Goal: Complete application form

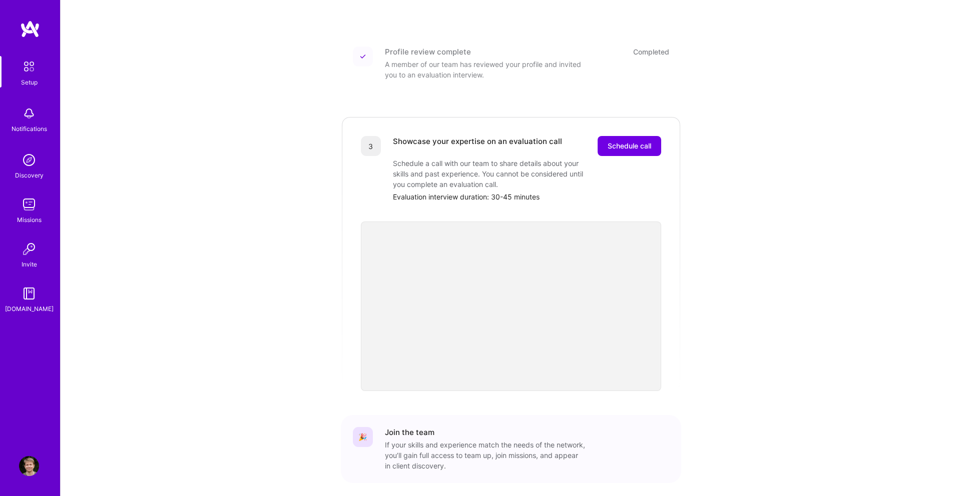
scroll to position [197, 0]
click at [647, 142] on button "Schedule call" at bounding box center [629, 146] width 64 height 20
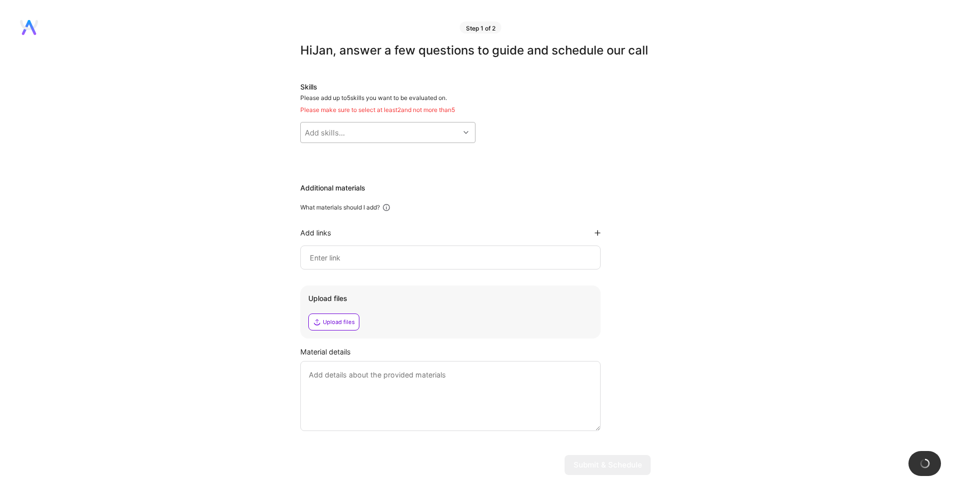
click at [404, 143] on div "Add skills..." at bounding box center [380, 133] width 159 height 20
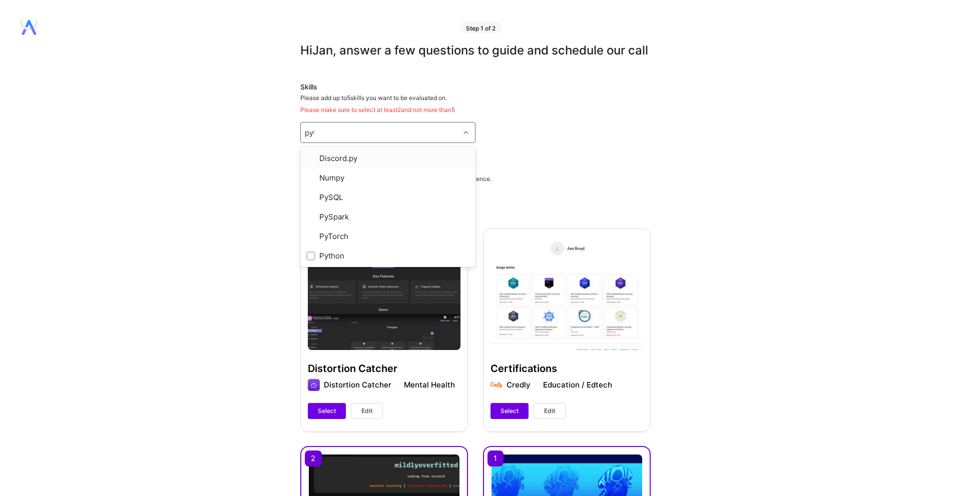
type input "python"
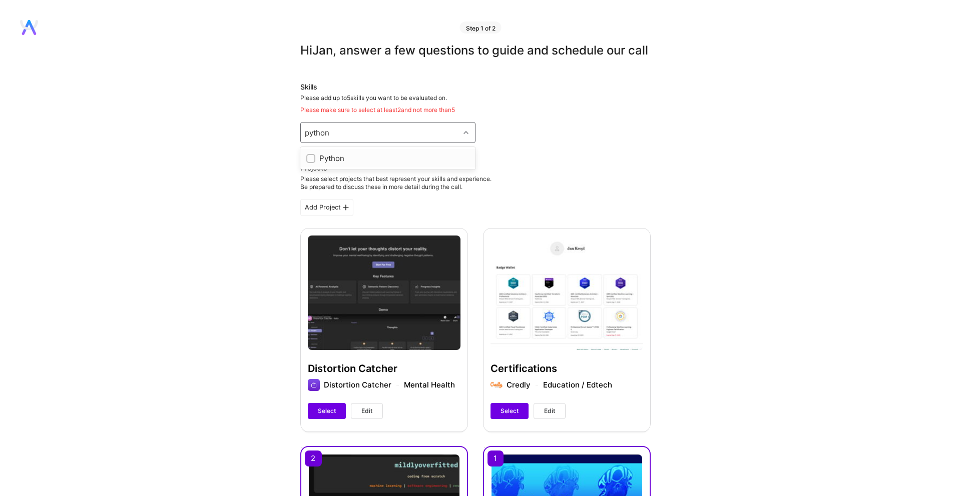
click at [424, 164] on div "Python" at bounding box center [387, 158] width 163 height 11
checkbox input "true"
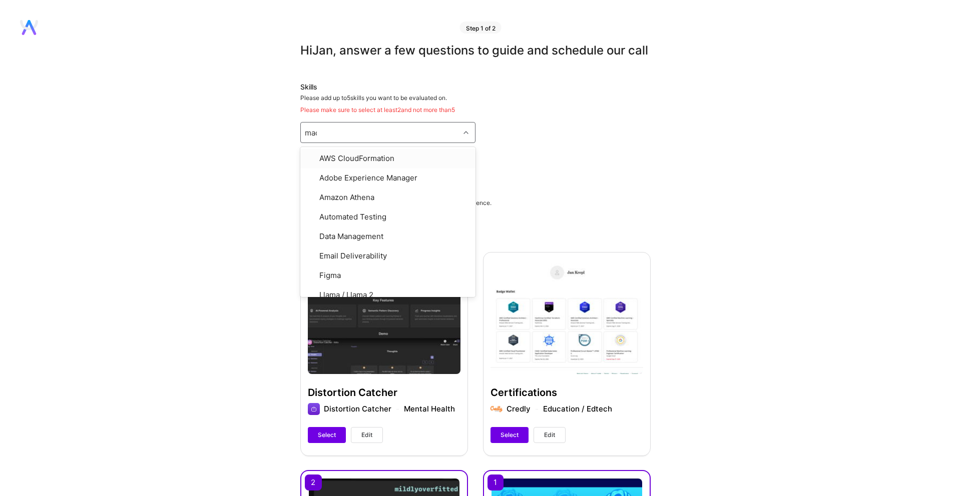
type input "machin"
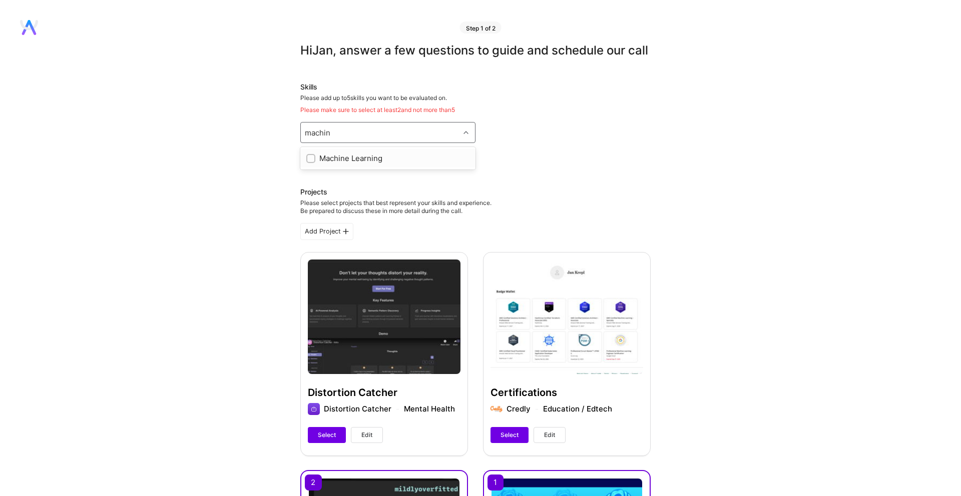
click at [367, 164] on div "Machine Learning" at bounding box center [387, 158] width 163 height 11
checkbox input "true"
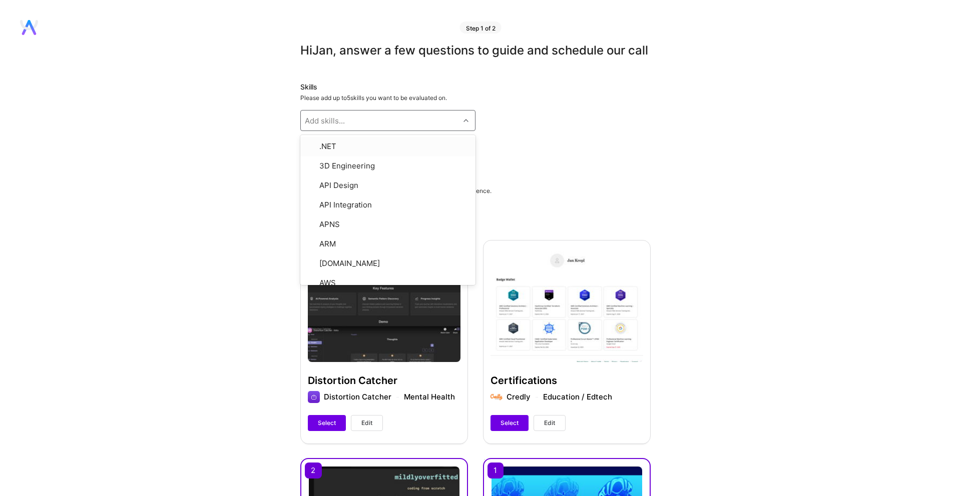
click at [407, 131] on div "Add skills..." at bounding box center [380, 121] width 159 height 20
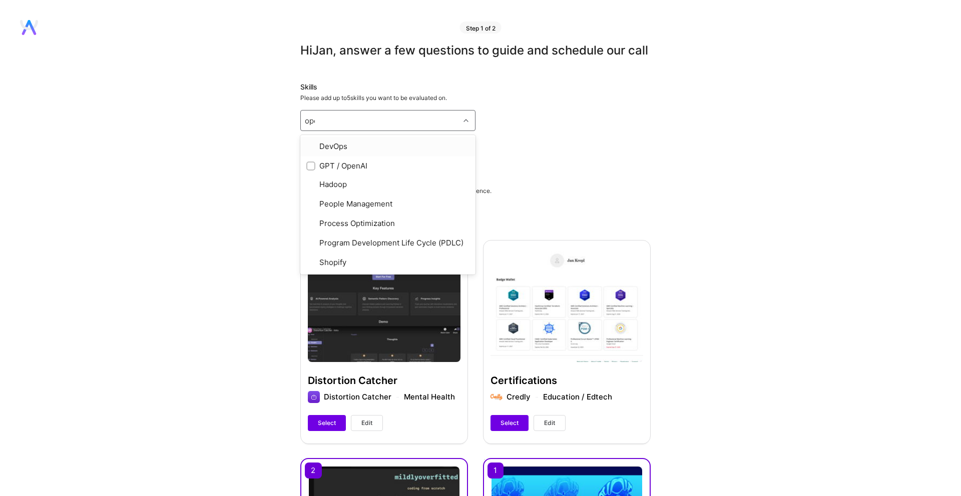
type input "open"
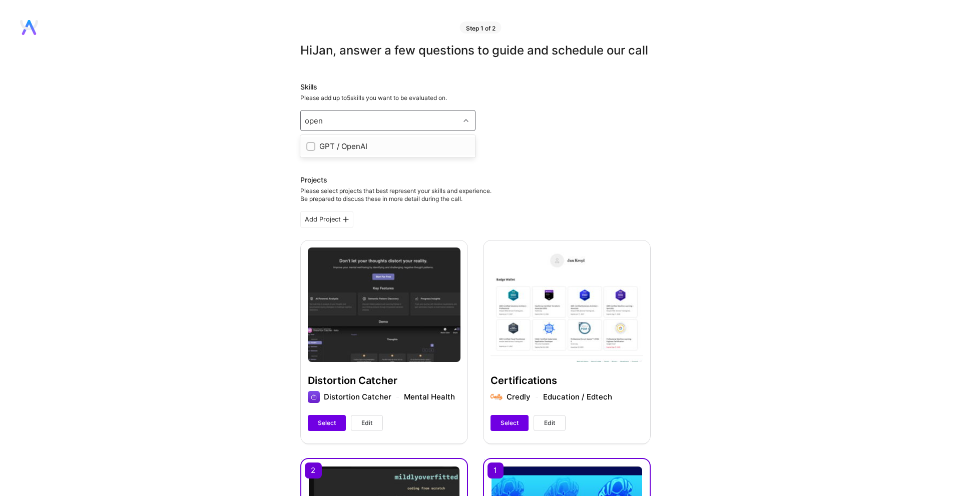
click at [387, 152] on div "GPT / OpenAI" at bounding box center [387, 146] width 163 height 11
checkbox input "true"
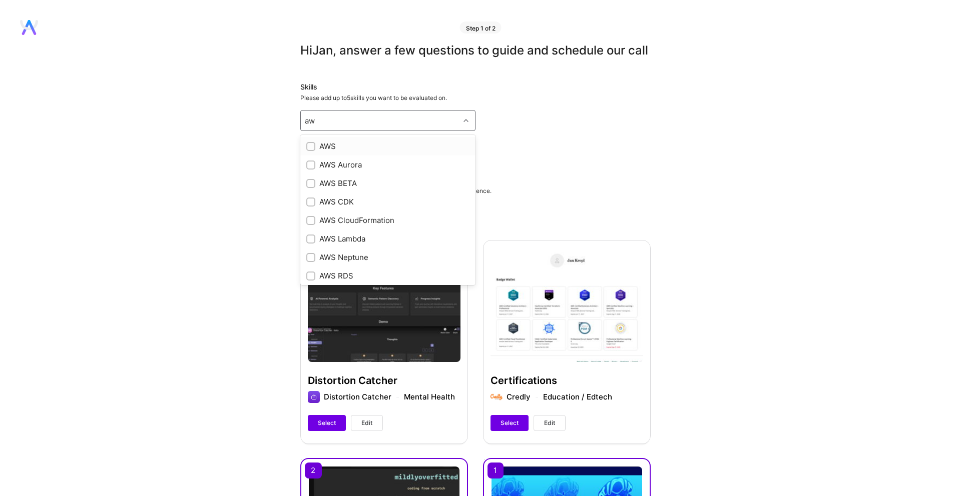
type input "aws"
click at [397, 152] on div "AWS" at bounding box center [387, 146] width 163 height 11
checkbox input "true"
click at [622, 149] on div "Skills Please add up to 5 skills you want to be evaluated on. option AWS, selec…" at bounding box center [475, 118] width 350 height 73
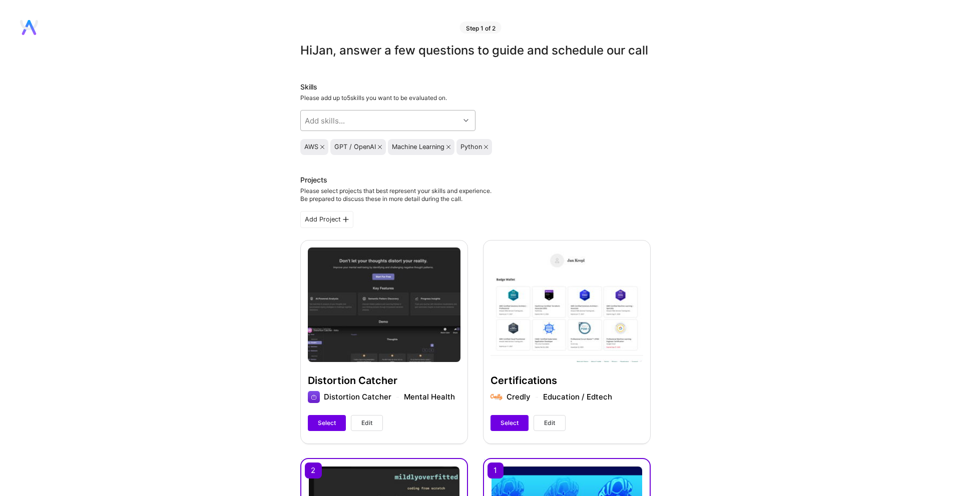
click at [421, 131] on div "Add skills..." at bounding box center [380, 121] width 159 height 20
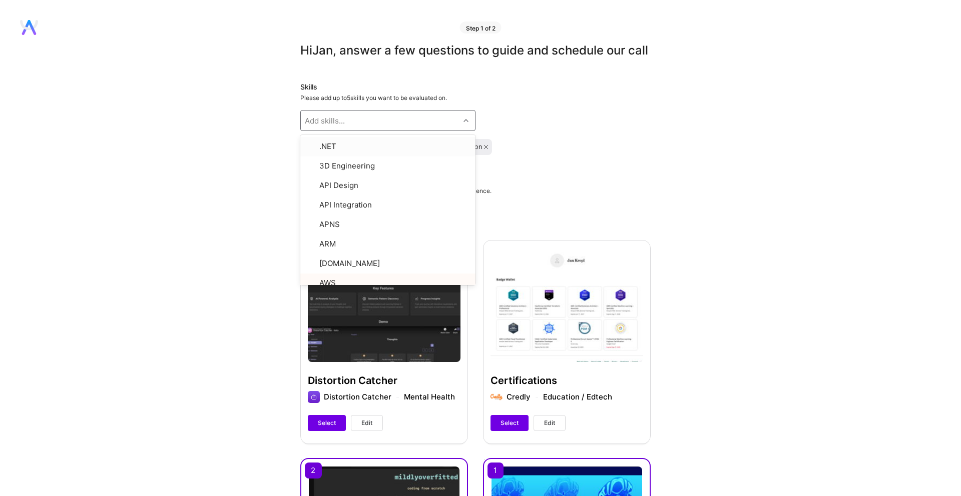
click at [528, 151] on div "Skills Please add up to 5 skills you want to be evaluated on. option AWS, selec…" at bounding box center [475, 118] width 350 height 73
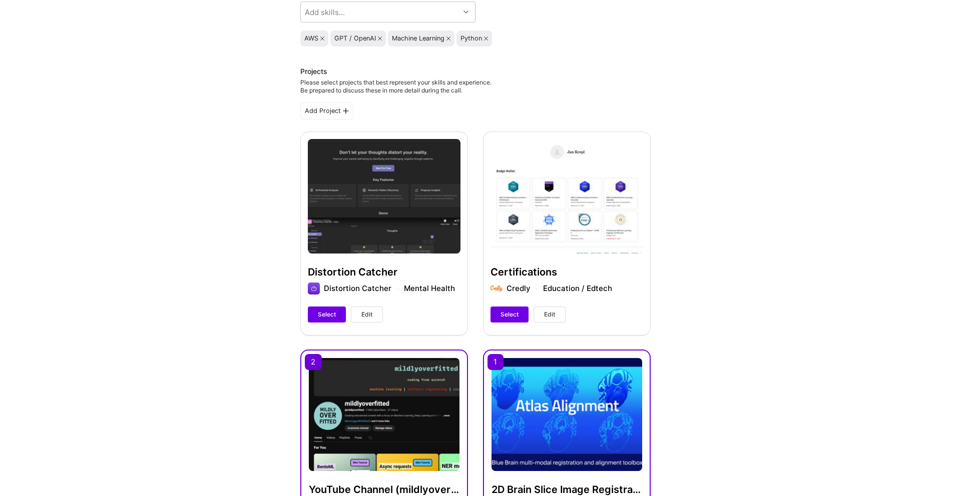
scroll to position [109, 0]
click at [380, 238] on div "Distortion Catcher Distortion Catcher Mental Health Select Edit" at bounding box center [384, 232] width 168 height 203
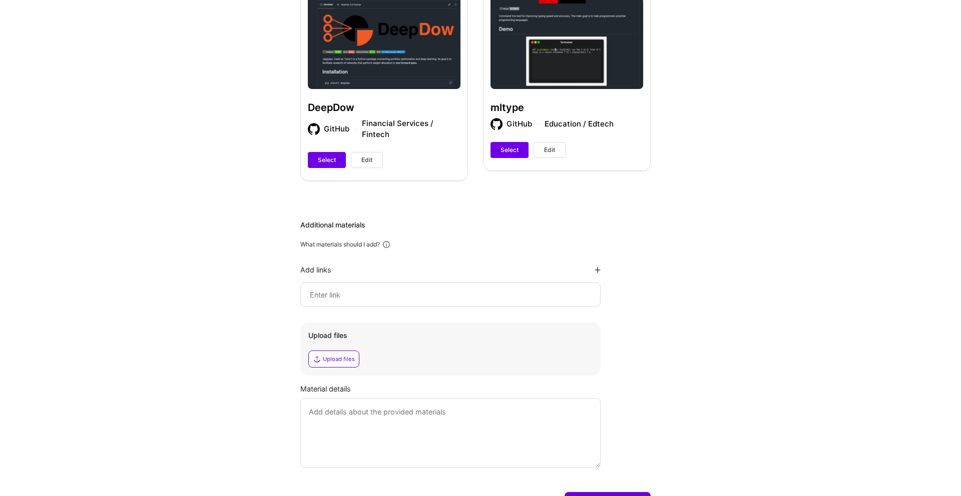
scroll to position [710, 0]
click at [462, 306] on div at bounding box center [450, 294] width 300 height 24
click at [474, 300] on input at bounding box center [450, 294] width 283 height 12
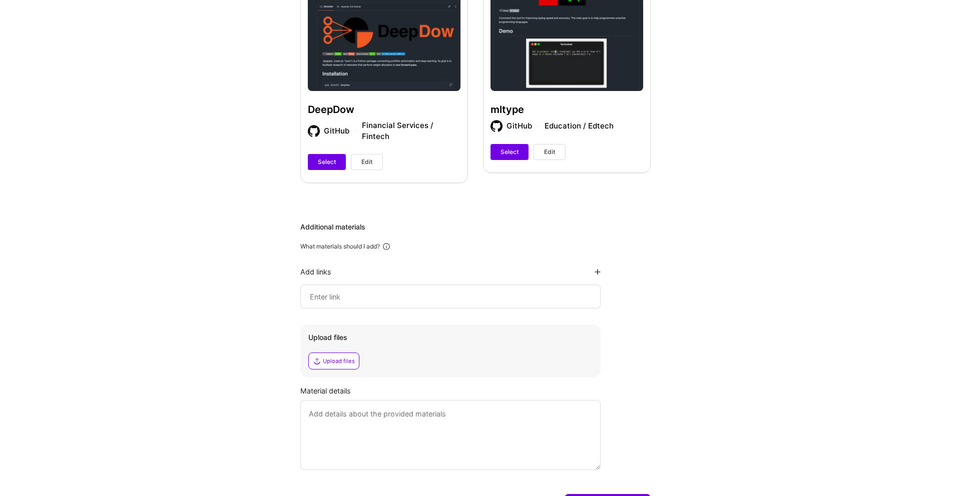
scroll to position [772, 0]
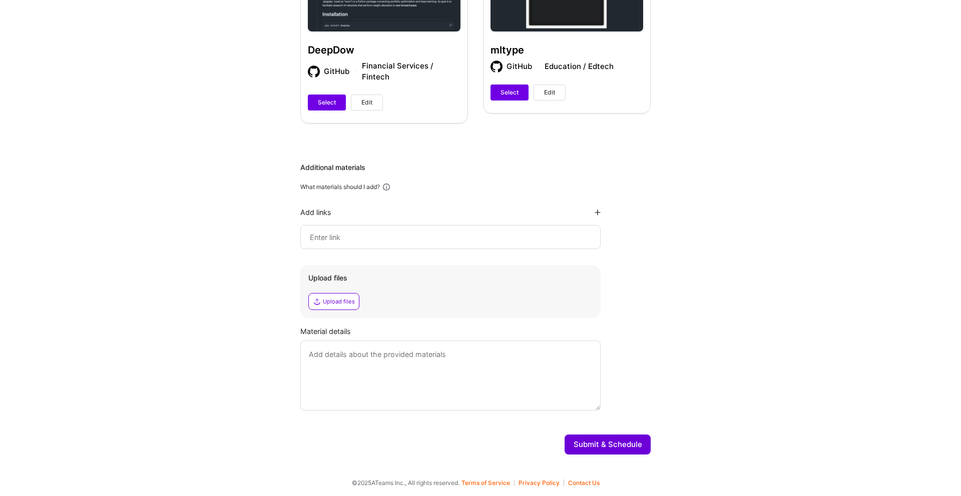
click at [535, 340] on div "Material details" at bounding box center [475, 368] width 350 height 85
click at [555, 356] on textarea at bounding box center [450, 376] width 300 height 70
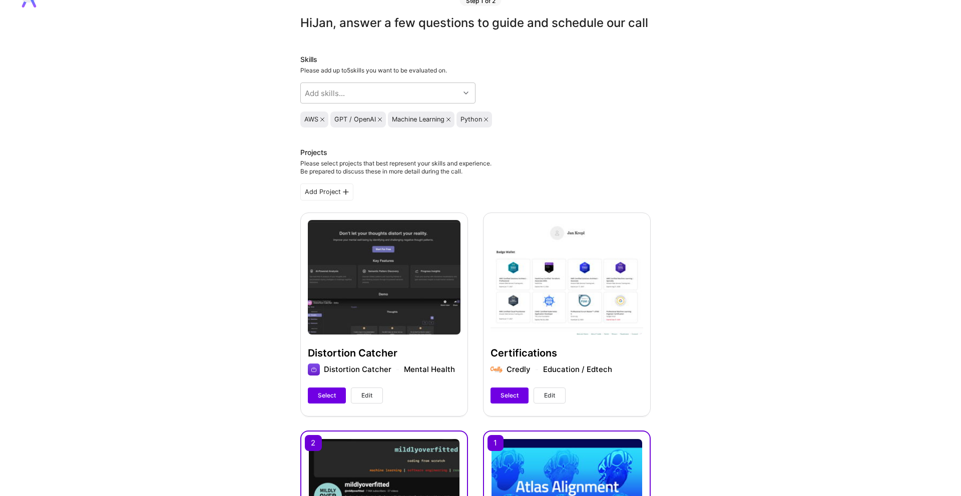
scroll to position [0, 0]
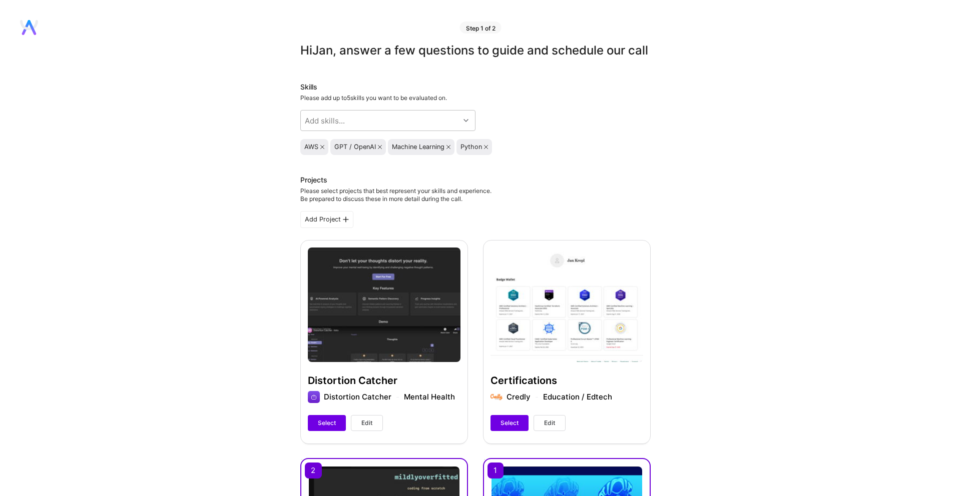
click at [385, 203] on div "Please select projects that best represent your skills and experience. Be prepa…" at bounding box center [395, 195] width 191 height 16
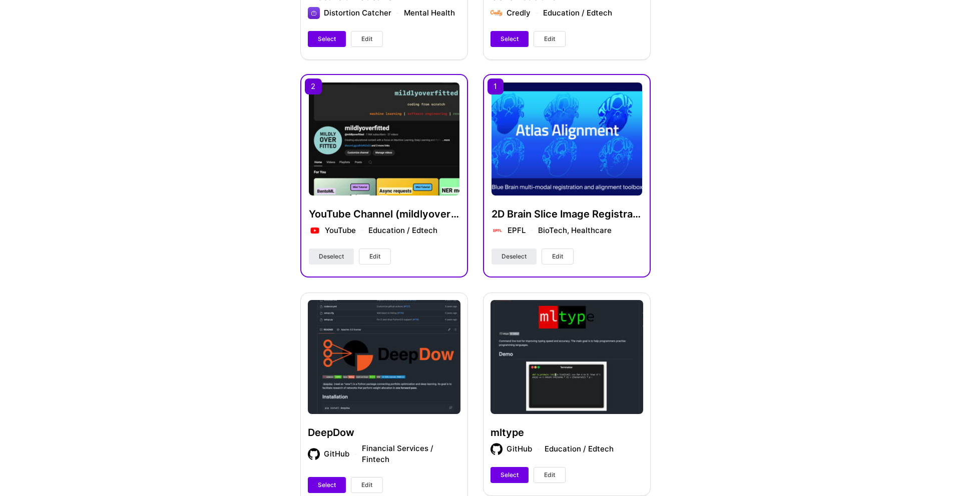
scroll to position [384, 0]
click at [518, 262] on span "Deselect" at bounding box center [513, 257] width 25 height 9
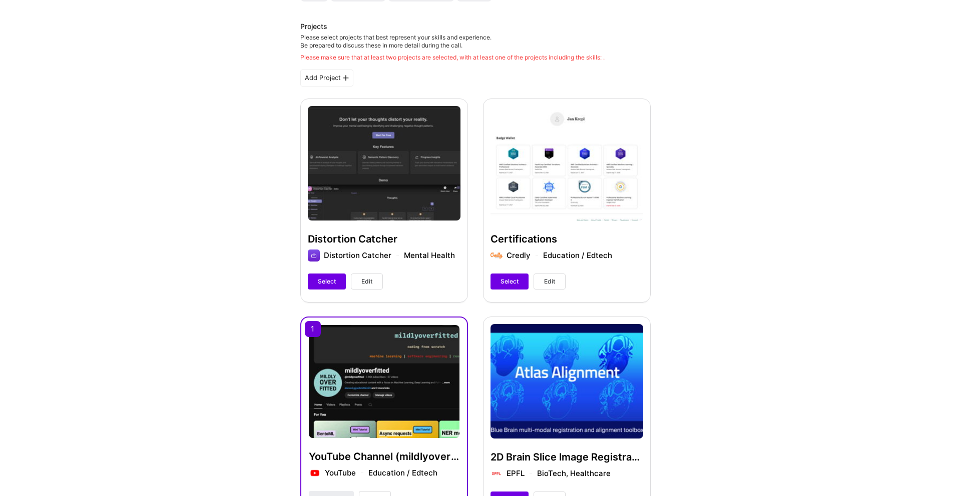
scroll to position [153, 0]
click at [511, 287] on span "Select" at bounding box center [509, 282] width 18 height 9
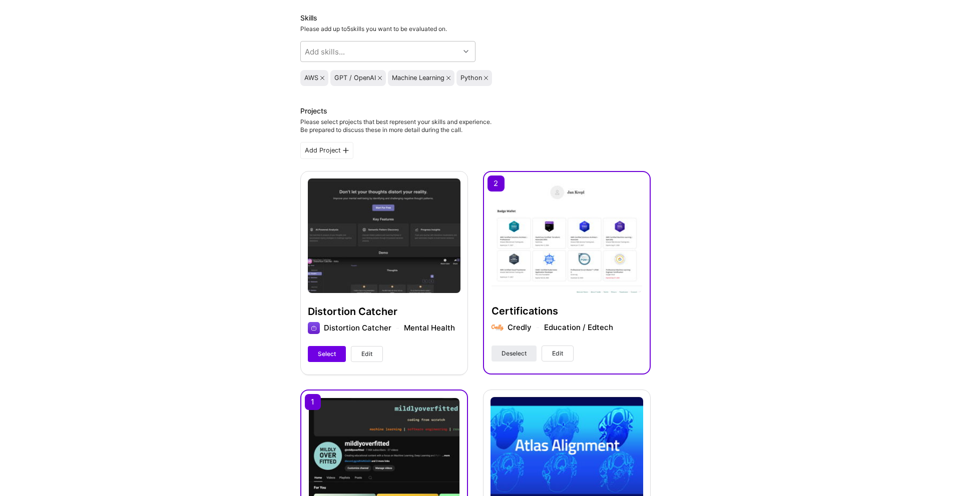
scroll to position [76, 0]
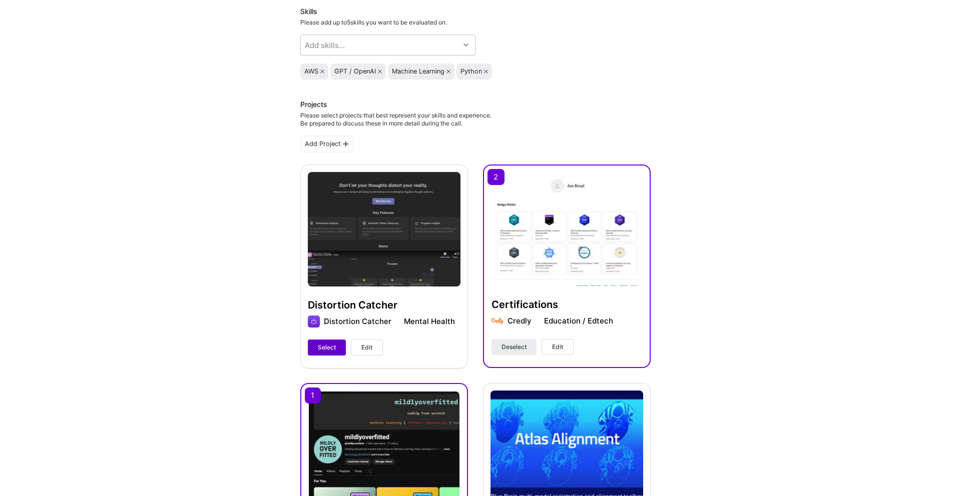
click at [329, 352] on span "Select" at bounding box center [327, 347] width 18 height 9
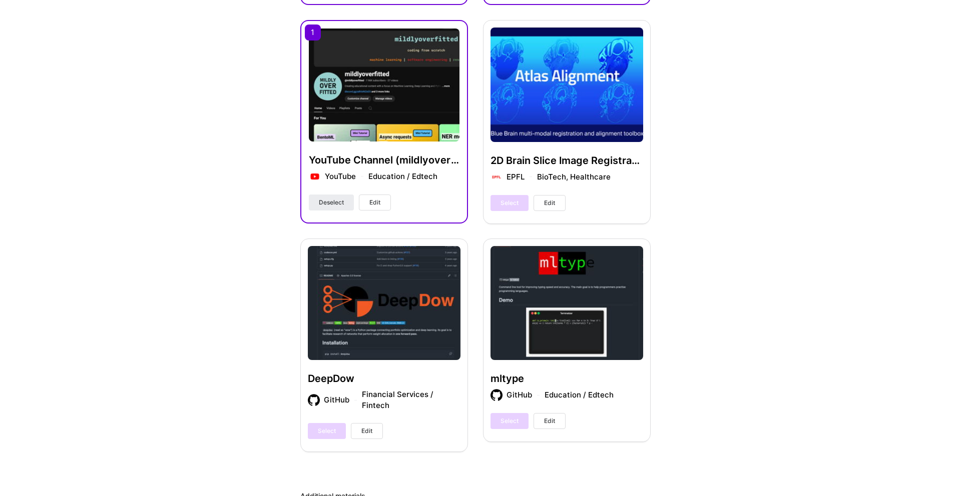
scroll to position [441, 0]
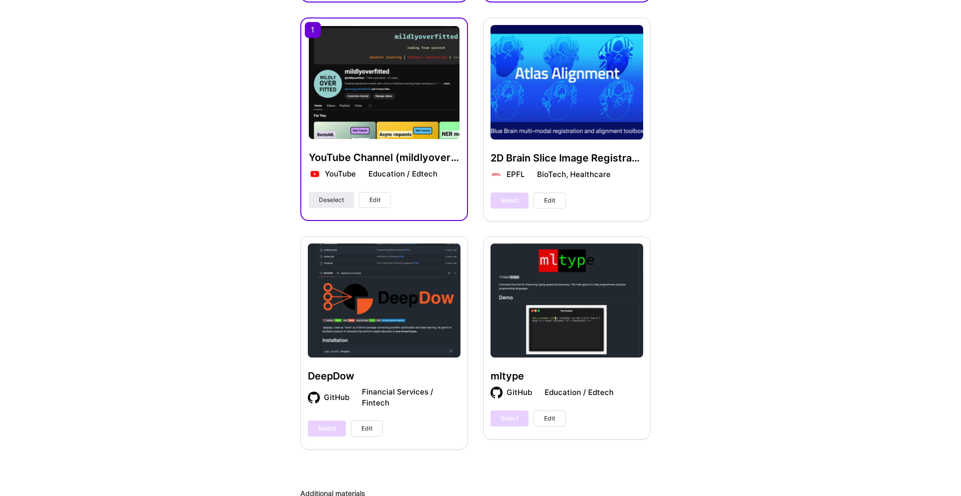
click at [335, 434] on div "Select Edit" at bounding box center [345, 429] width 75 height 16
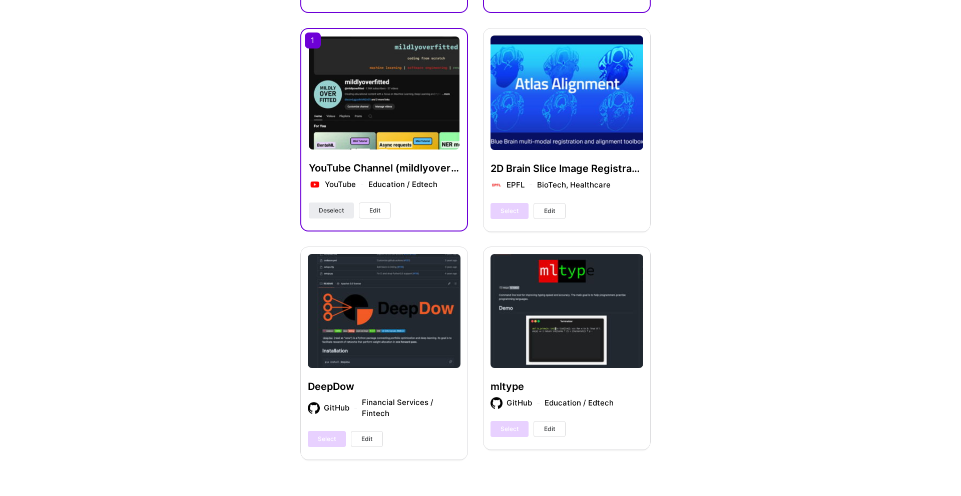
scroll to position [433, 0]
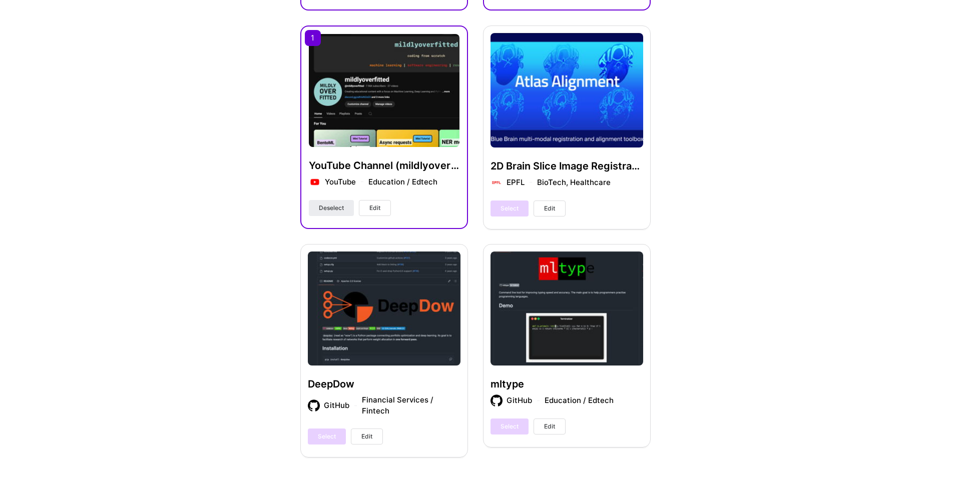
click at [354, 345] on div "DeepDow GitHub Financial Services / Fintech Select Edit" at bounding box center [384, 350] width 168 height 213
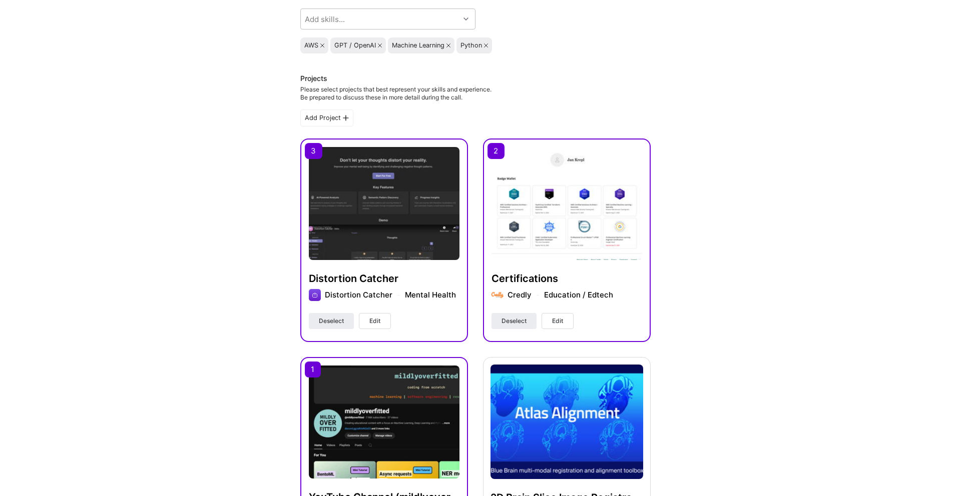
scroll to position [101, 0]
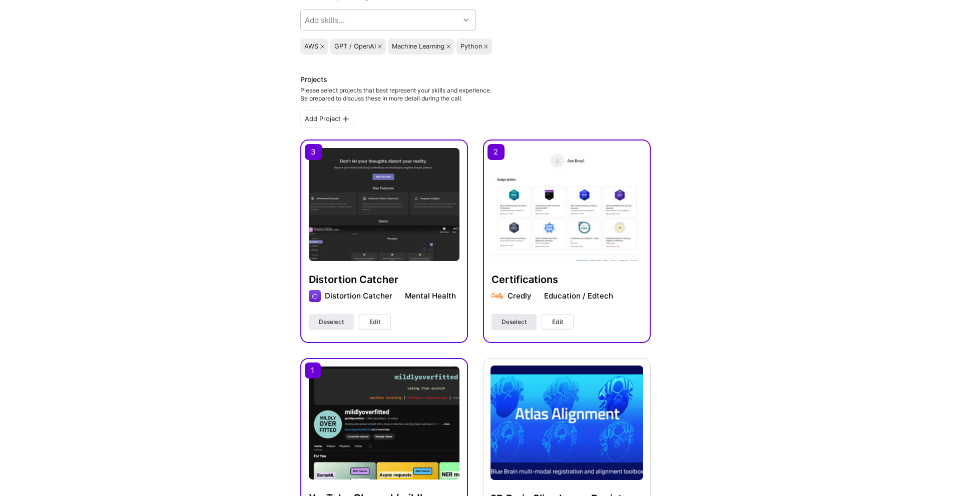
click at [519, 327] on span "Deselect" at bounding box center [513, 322] width 25 height 9
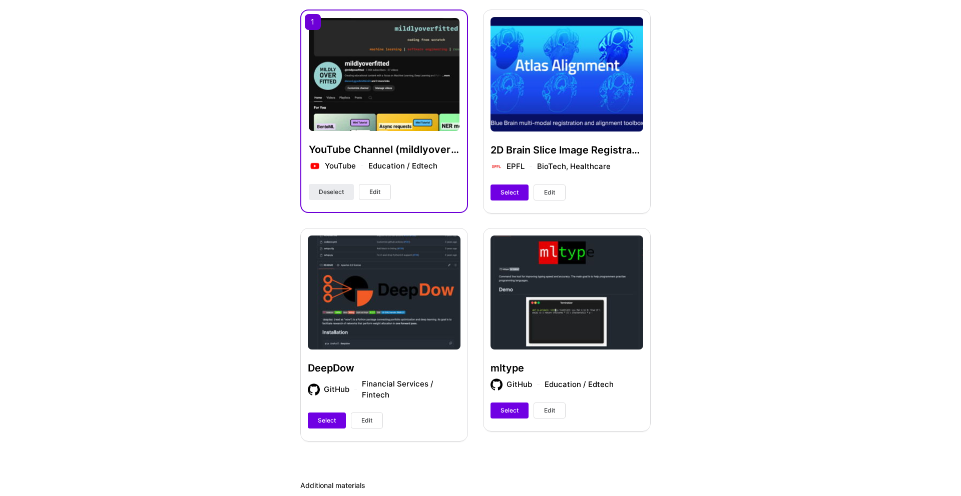
scroll to position [450, 0]
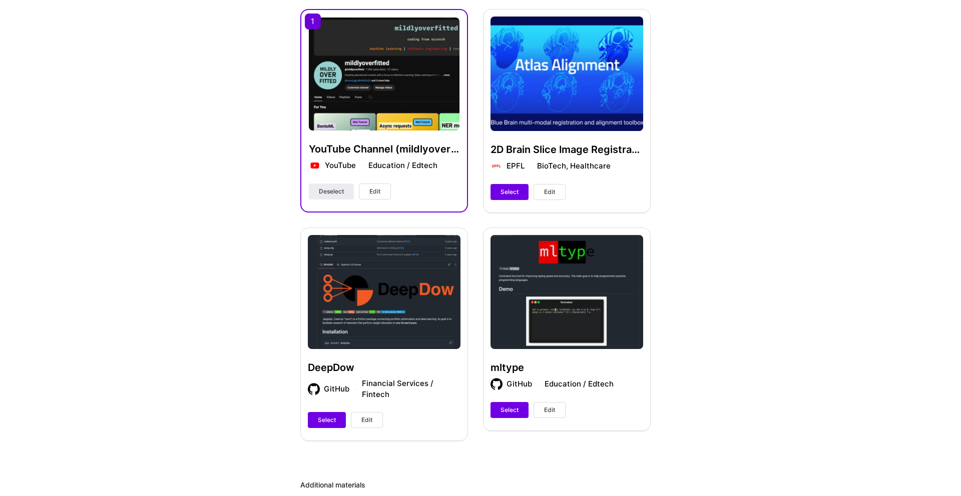
click at [332, 347] on div "DeepDow GitHub Financial Services / Fintech Select Edit" at bounding box center [384, 334] width 168 height 213
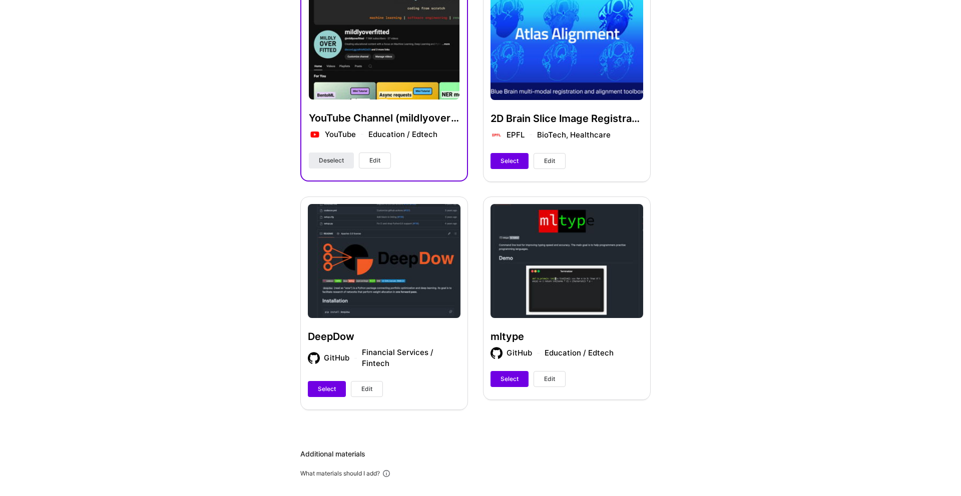
scroll to position [490, 0]
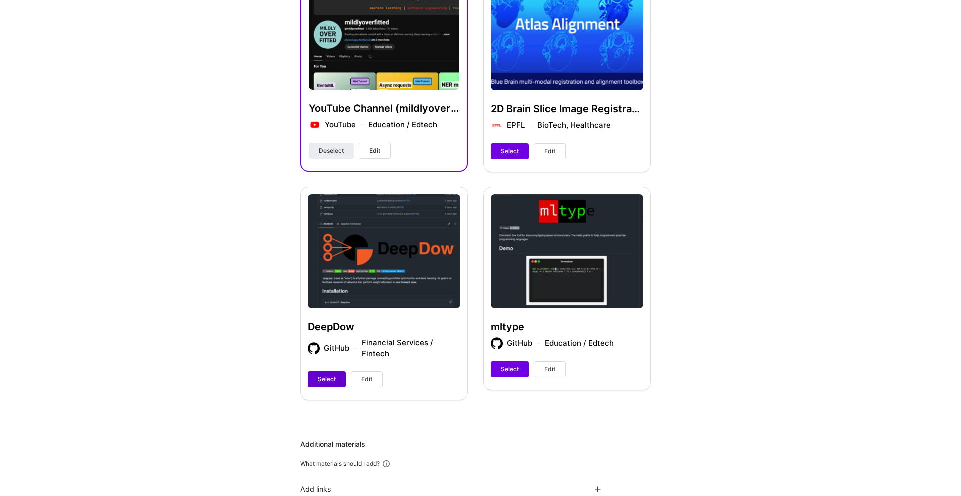
click at [326, 384] on span "Select" at bounding box center [327, 379] width 18 height 9
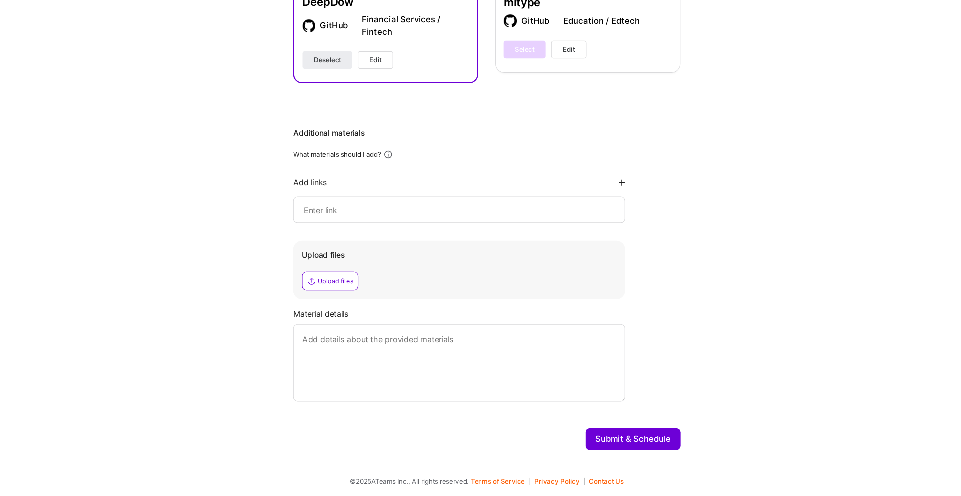
scroll to position [770, 0]
click at [618, 455] on button "Submit & Schedule" at bounding box center [607, 445] width 86 height 20
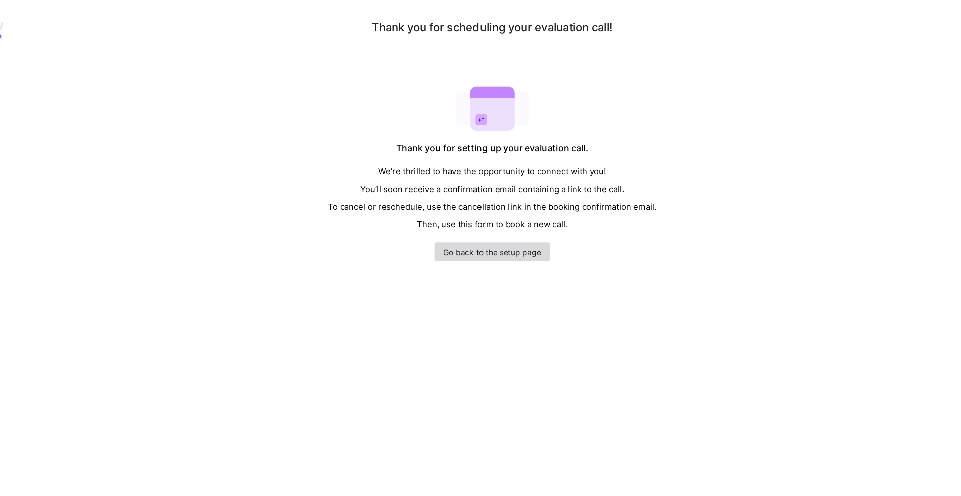
click at [474, 231] on link "Go back to the setup page" at bounding box center [480, 228] width 104 height 17
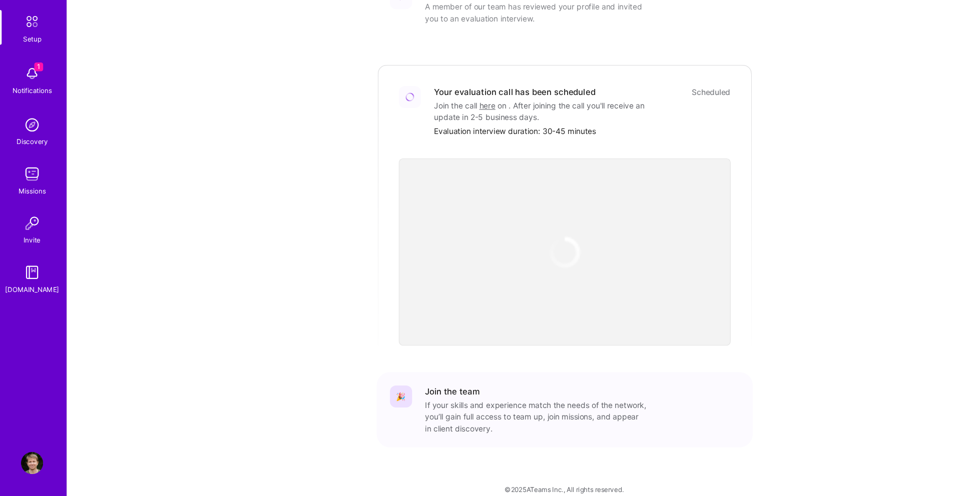
scroll to position [209, 0]
click at [28, 113] on img at bounding box center [29, 114] width 20 height 20
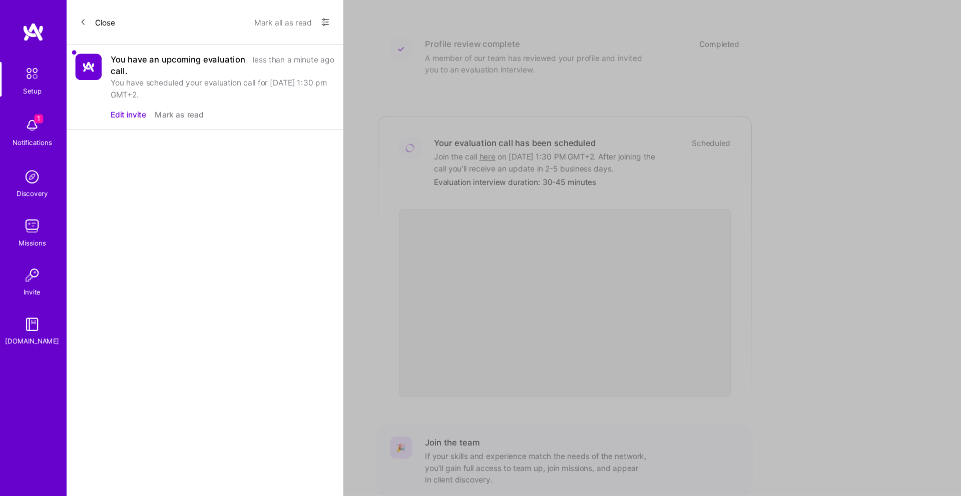
click at [136, 75] on div "You have scheduled your evaluation call for [DATE] 1:30 pm GMT+2." at bounding box center [201, 80] width 202 height 21
